Goal: Entertainment & Leisure: Consume media (video, audio)

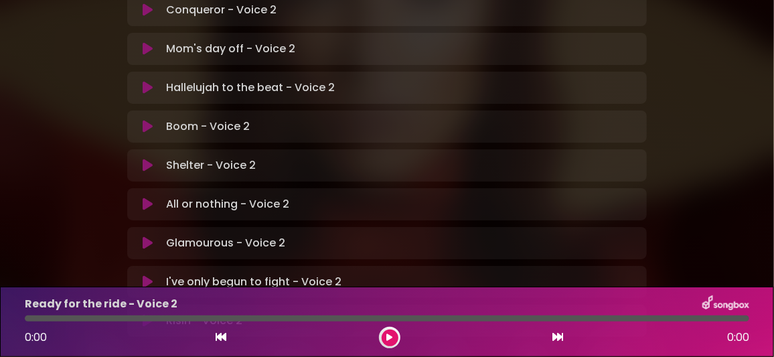
scroll to position [483, 0]
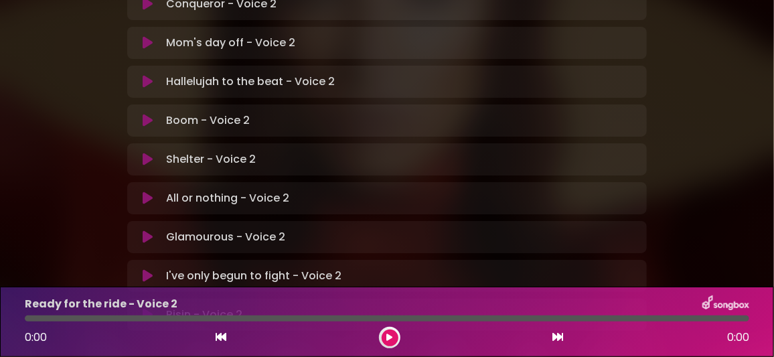
click at [149, 269] on icon at bounding box center [148, 275] width 10 height 13
click at [390, 335] on icon at bounding box center [389, 337] width 5 height 8
click at [147, 308] on icon at bounding box center [148, 314] width 10 height 13
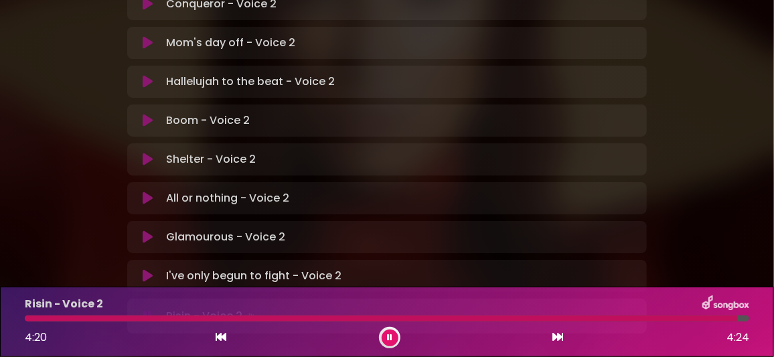
click at [149, 269] on icon at bounding box center [148, 275] width 10 height 13
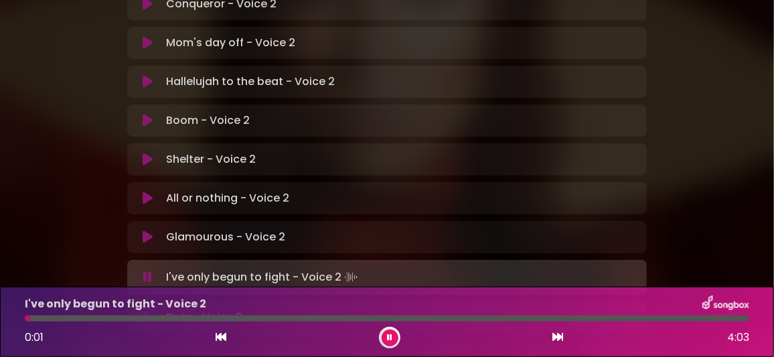
click at [145, 311] on icon at bounding box center [148, 317] width 10 height 13
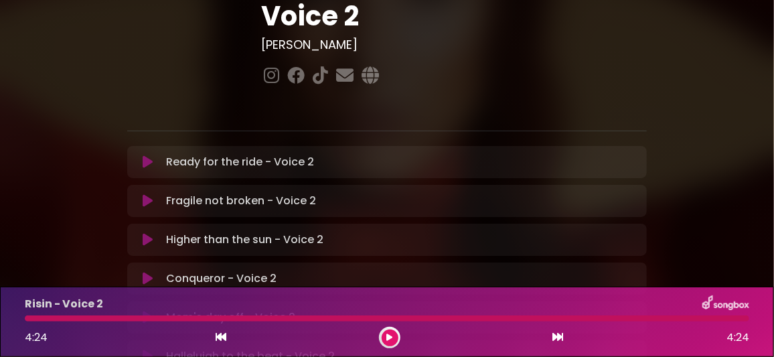
scroll to position [149, 0]
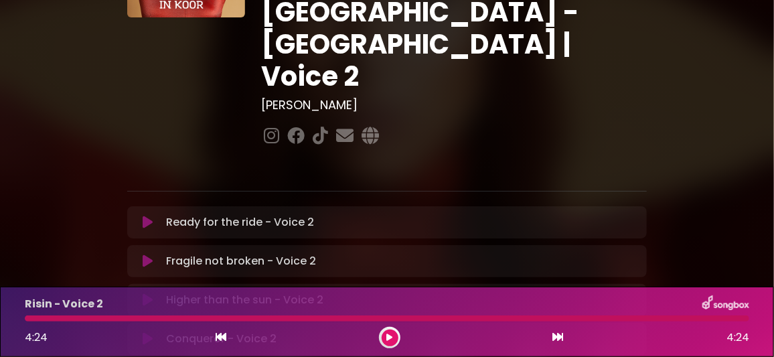
click at [149, 216] on icon at bounding box center [148, 222] width 10 height 13
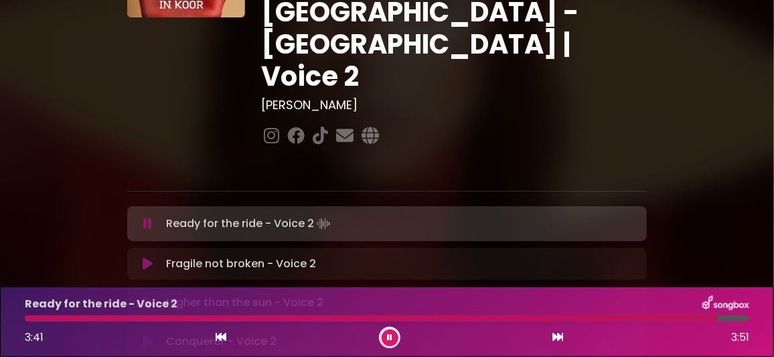
drag, startPoint x: 152, startPoint y: 133, endPoint x: 151, endPoint y: 123, distance: 10.1
click at [153, 257] on button at bounding box center [147, 263] width 25 height 13
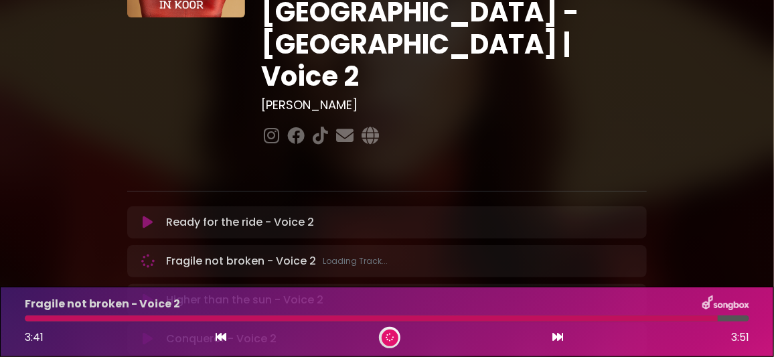
click at [151, 216] on icon at bounding box center [148, 222] width 10 height 13
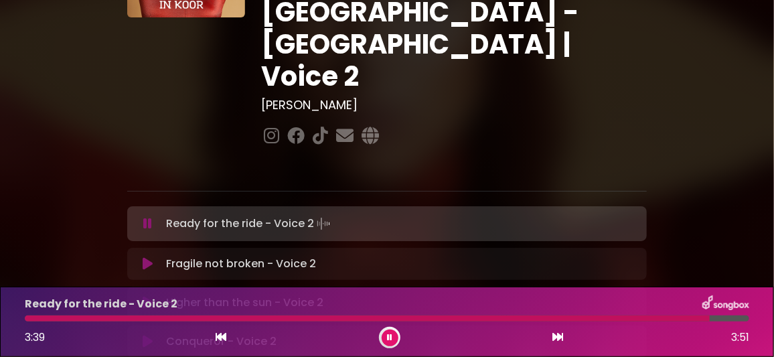
click at [394, 337] on button at bounding box center [390, 337] width 17 height 17
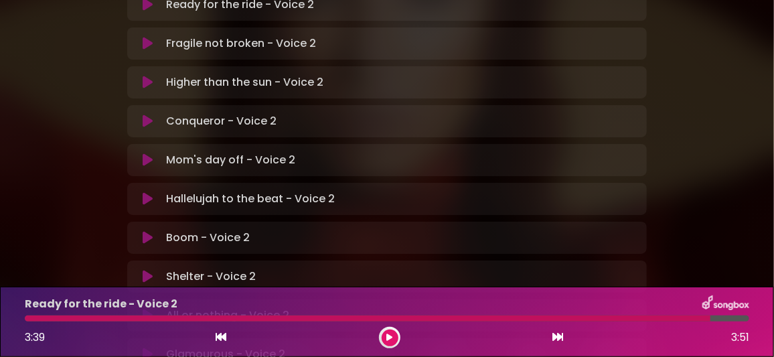
scroll to position [216, 0]
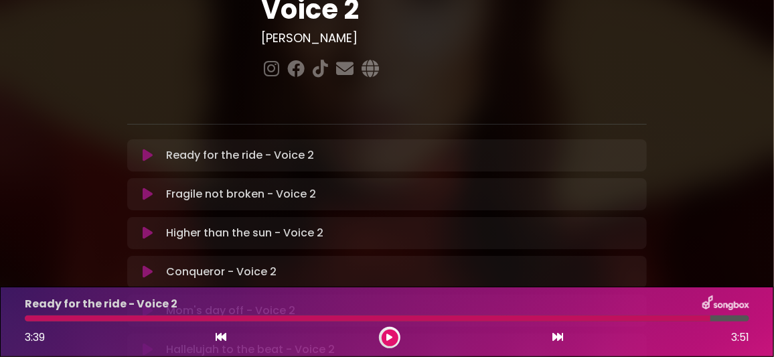
click at [147, 226] on icon at bounding box center [148, 232] width 10 height 13
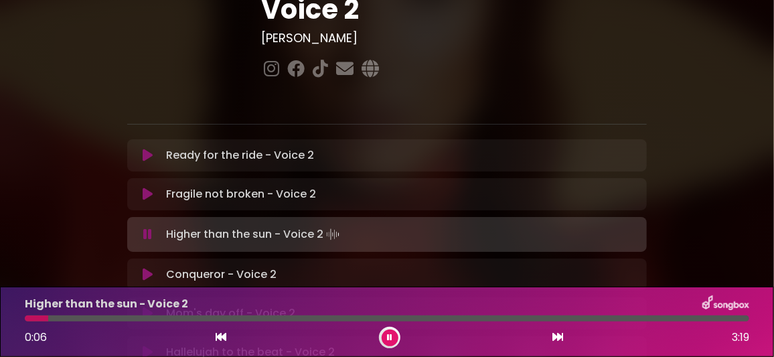
click at [74, 317] on div at bounding box center [387, 318] width 724 height 6
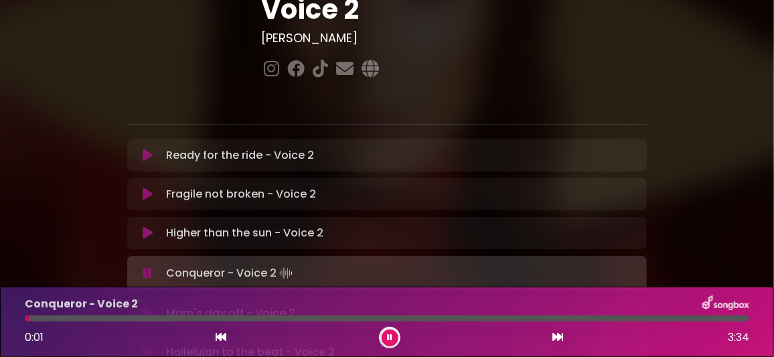
click at [390, 334] on icon at bounding box center [389, 337] width 5 height 8
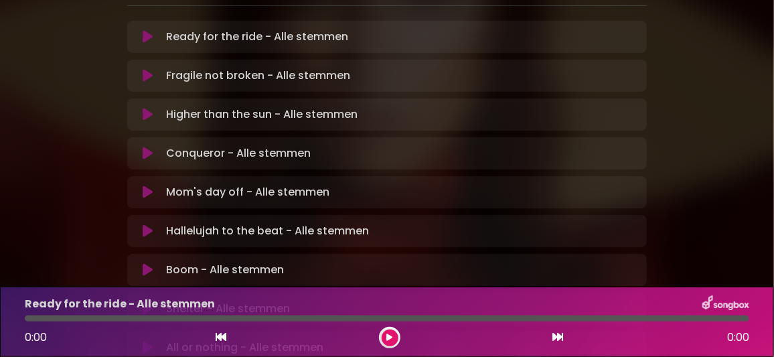
scroll to position [468, 0]
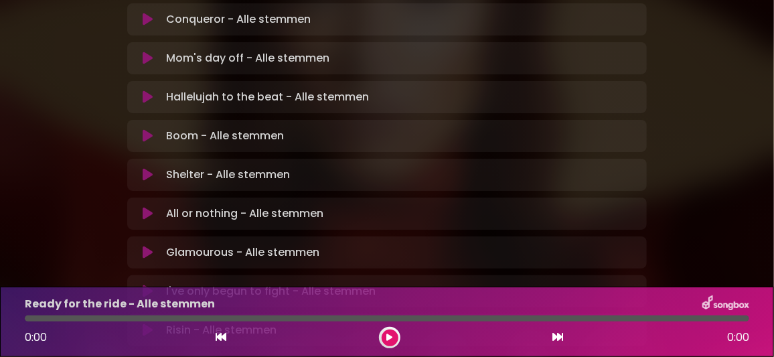
click at [149, 285] on icon at bounding box center [148, 291] width 10 height 13
click at [388, 336] on icon at bounding box center [389, 337] width 5 height 8
click at [148, 323] on icon at bounding box center [148, 329] width 10 height 13
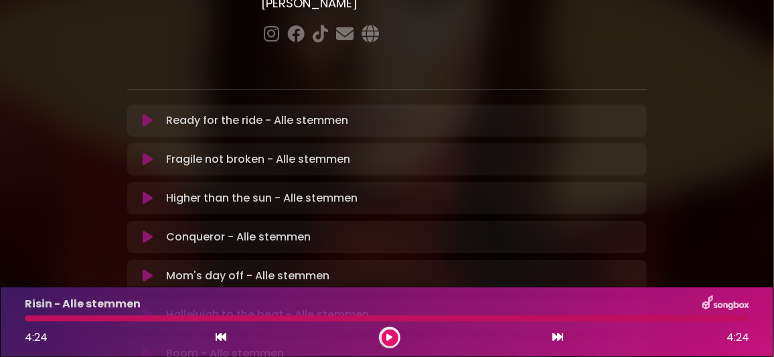
scroll to position [117, 0]
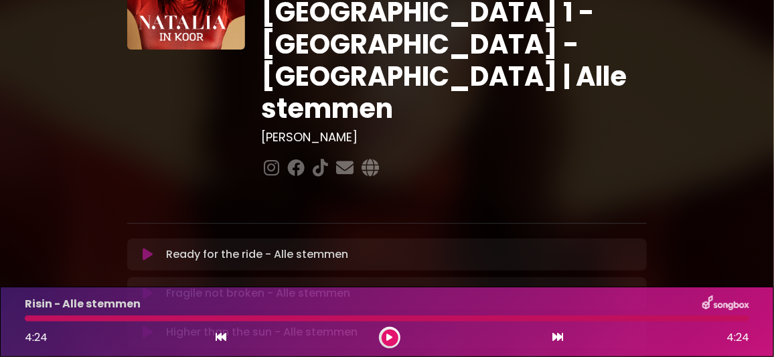
click at [144, 248] on icon at bounding box center [148, 254] width 10 height 13
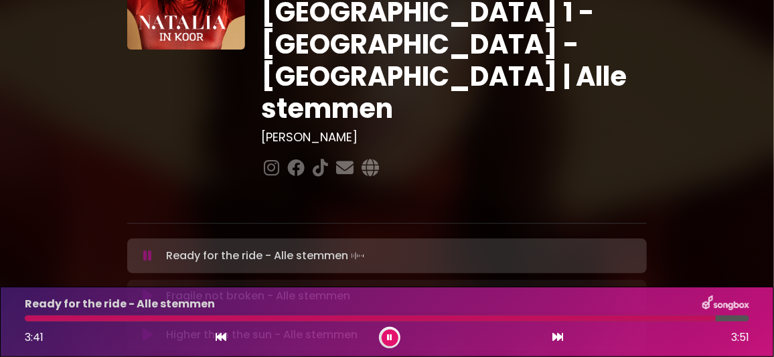
click at [388, 335] on icon at bounding box center [389, 337] width 5 height 8
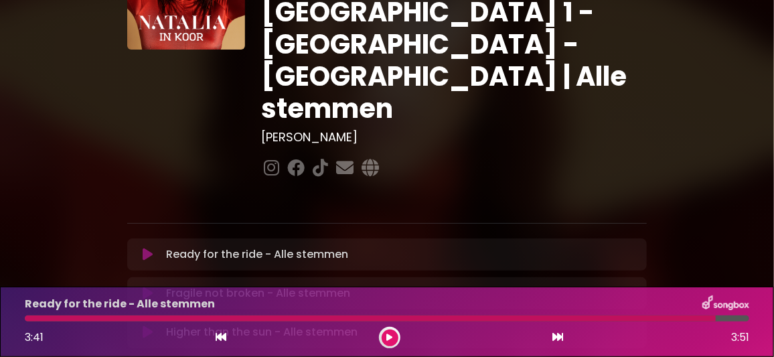
click at [148, 325] on icon at bounding box center [148, 331] width 10 height 13
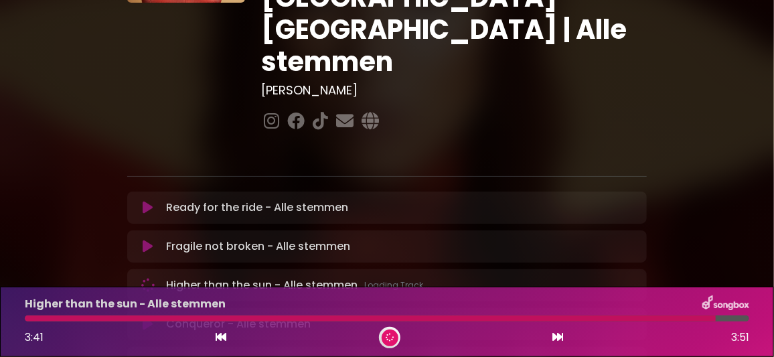
scroll to position [183, 0]
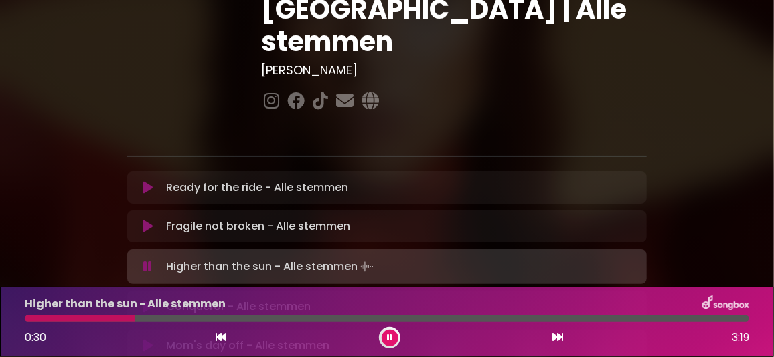
click at [135, 319] on div at bounding box center [80, 318] width 110 height 6
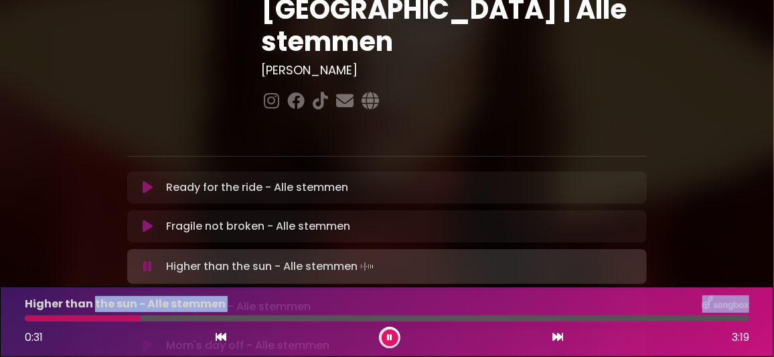
click at [94, 314] on div "Higher than the sun - Alle stemmen 0:31 3:19" at bounding box center [387, 321] width 741 height 53
drag, startPoint x: 94, startPoint y: 314, endPoint x: 84, endPoint y: 317, distance: 10.6
click at [84, 317] on div at bounding box center [387, 318] width 724 height 6
click at [364, 301] on div "Higher than the sun - Alle stemmen" at bounding box center [387, 303] width 741 height 17
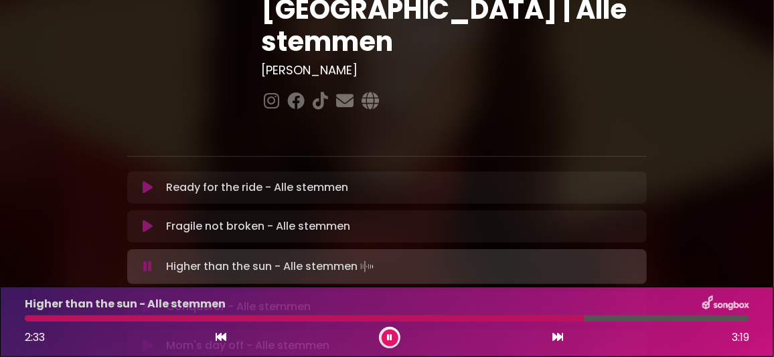
click at [486, 337] on div "Mom's day off - Alle stemmen Loading Track..." at bounding box center [400, 345] width 478 height 16
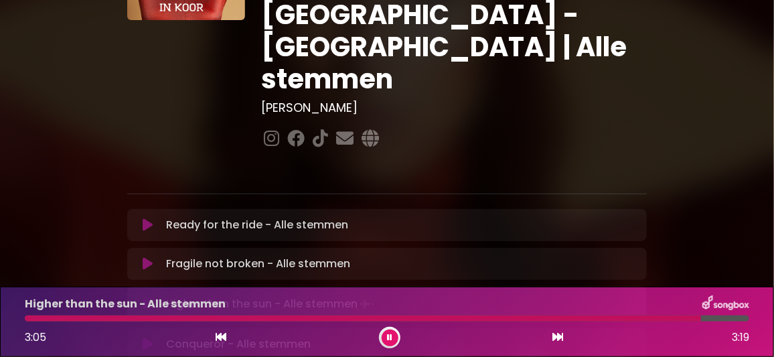
scroll to position [117, 0]
